Goal: Task Accomplishment & Management: Use online tool/utility

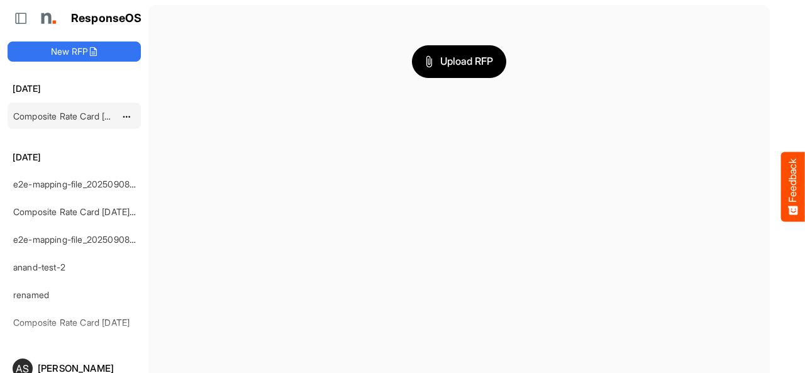
click at [72, 116] on link "Composite Rate Card [DATE] (1)" at bounding box center [77, 116] width 128 height 11
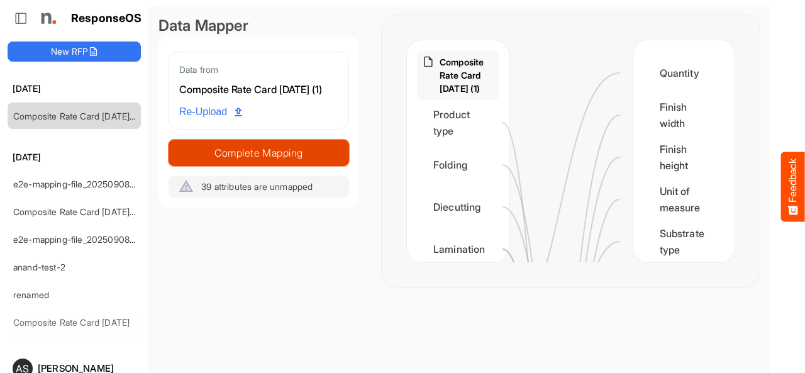
click at [249, 151] on span "Complete Mapping" at bounding box center [258, 153] width 179 height 18
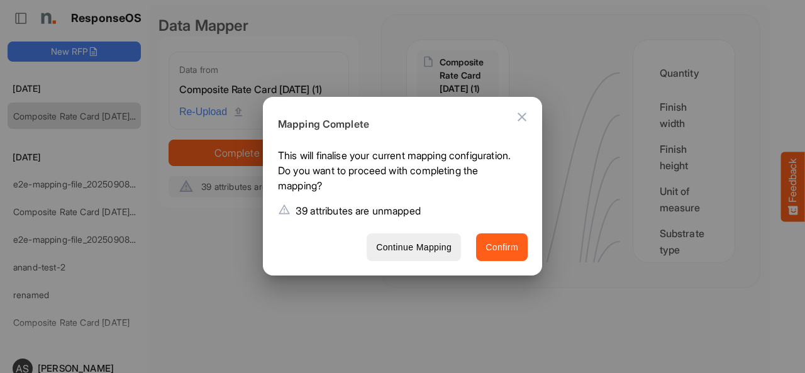
click at [485, 246] on span "Confirm" at bounding box center [501, 248] width 33 height 16
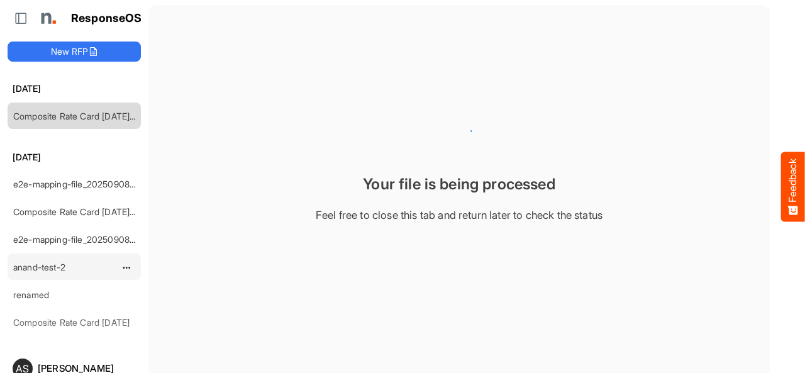
click at [39, 263] on link "anand-test-2" at bounding box center [39, 267] width 52 height 11
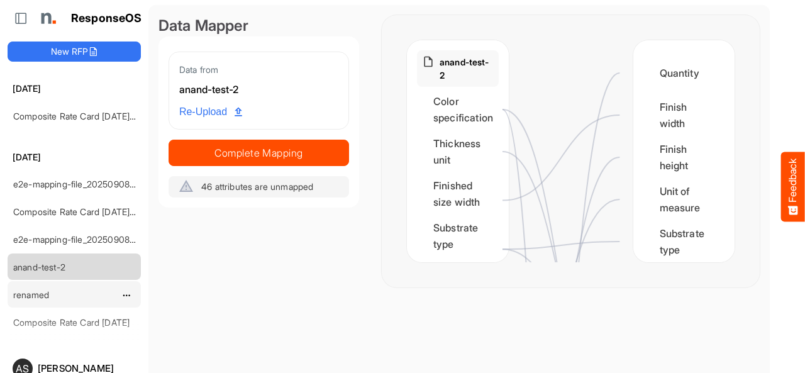
click at [33, 289] on link "renamed" at bounding box center [31, 294] width 36 height 11
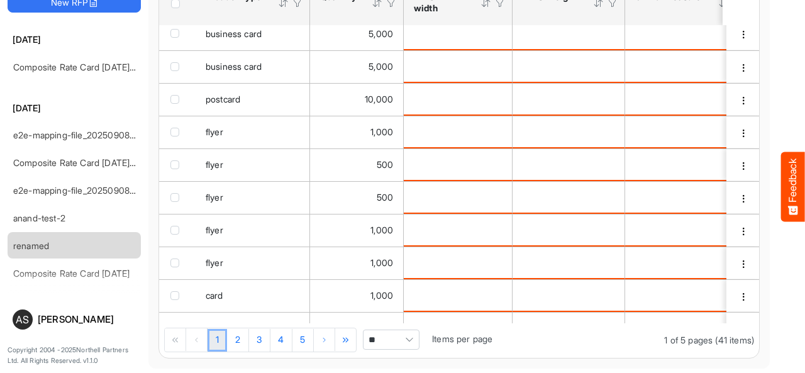
scroll to position [32, 0]
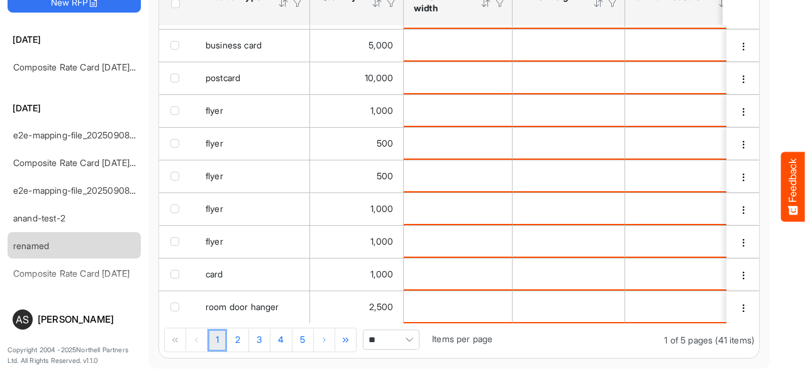
click at [383, 332] on span "**" at bounding box center [391, 339] width 57 height 20
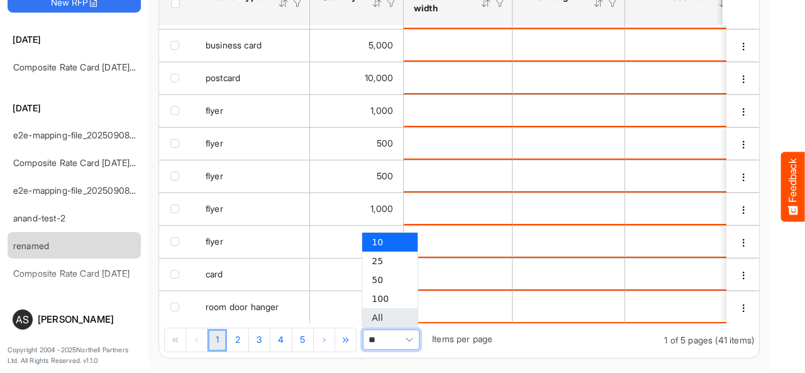
click at [382, 313] on li "All" at bounding box center [389, 317] width 55 height 19
type input "***"
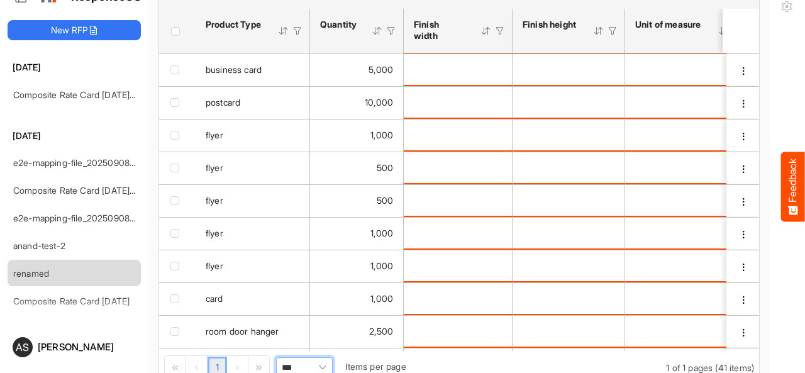
scroll to position [0, 0]
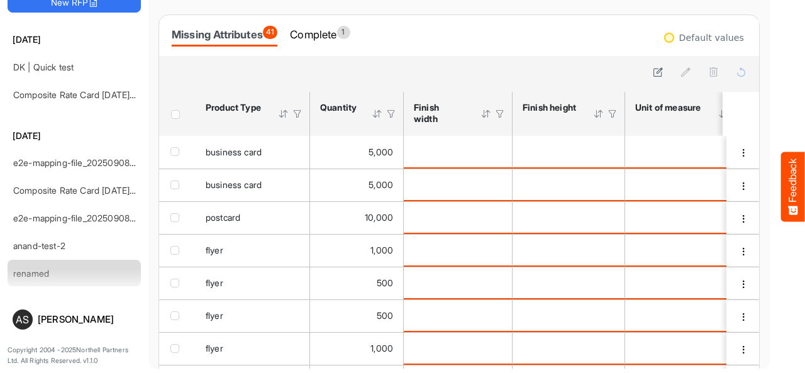
click at [283, 7] on div "renamed Export Missing Attributes 41 Complete 1 Default values sfgridiw4srurnrp…" at bounding box center [458, 217] width 601 height 503
click at [279, 114] on div at bounding box center [283, 113] width 11 height 11
click at [282, 119] on div at bounding box center [283, 113] width 11 height 11
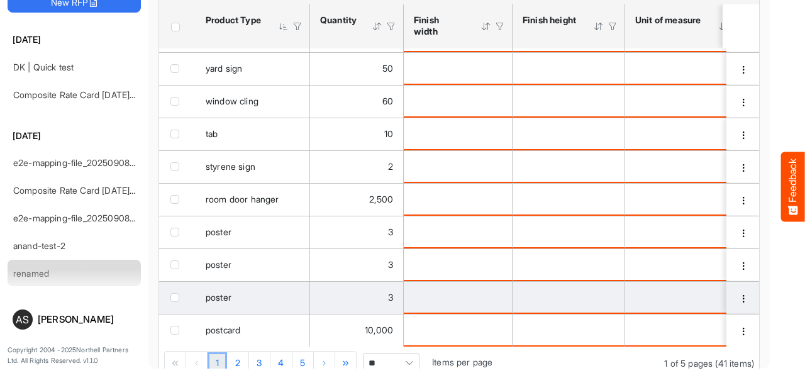
scroll to position [111, 0]
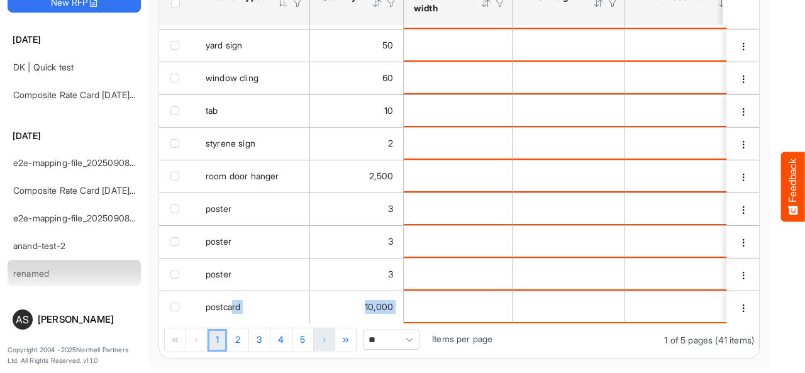
drag, startPoint x: 233, startPoint y: 319, endPoint x: 316, endPoint y: 329, distance: 83.6
click at [316, 329] on div "sfgridiw4srurnrpe_header_table Press Enter to sort. Press Alt Down to open filt…" at bounding box center [459, 169] width 600 height 377
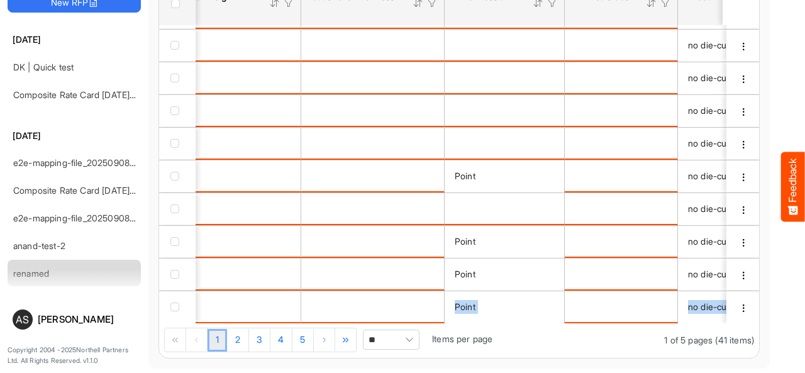
scroll to position [0, 0]
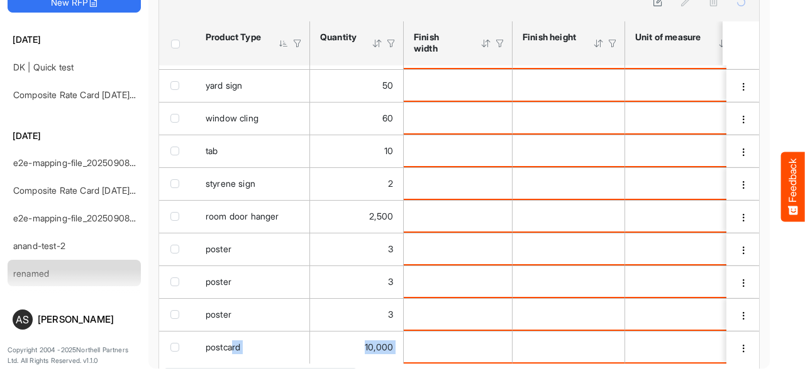
click at [377, 41] on div at bounding box center [377, 43] width 11 height 11
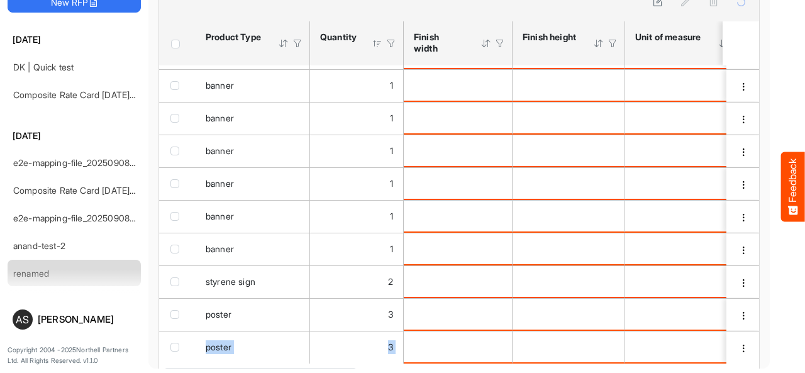
click at [377, 41] on div at bounding box center [377, 43] width 11 height 11
